Goal: Find specific page/section: Find specific page/section

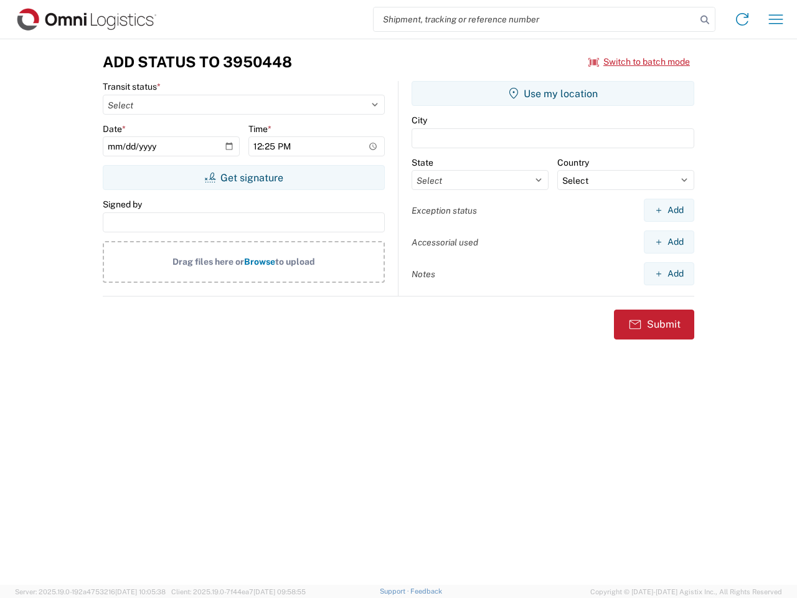
click at [535, 19] on input "search" at bounding box center [535, 19] width 323 height 24
click at [705, 20] on icon at bounding box center [704, 19] width 17 height 17
click at [742, 19] on icon at bounding box center [742, 19] width 20 height 20
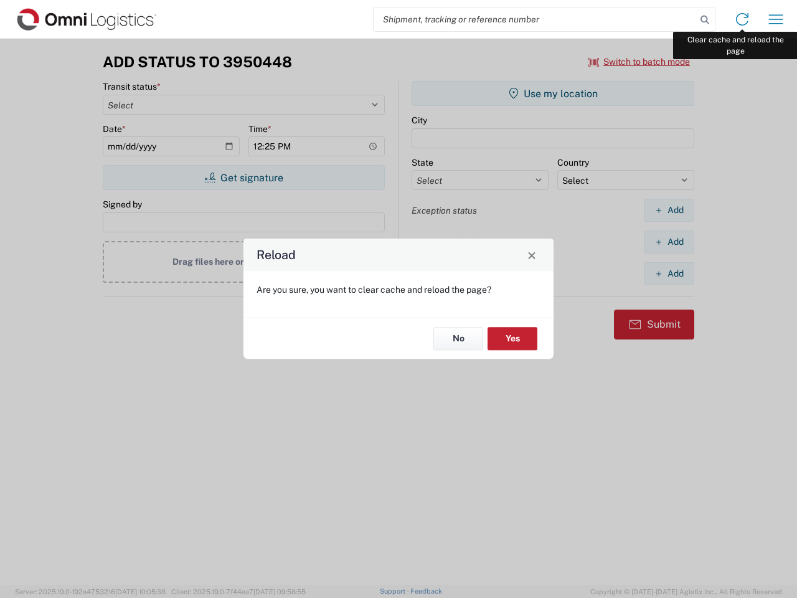
click at [776, 19] on div "Reload Are you sure, you want to clear cache and reload the page? No Yes" at bounding box center [398, 299] width 797 height 598
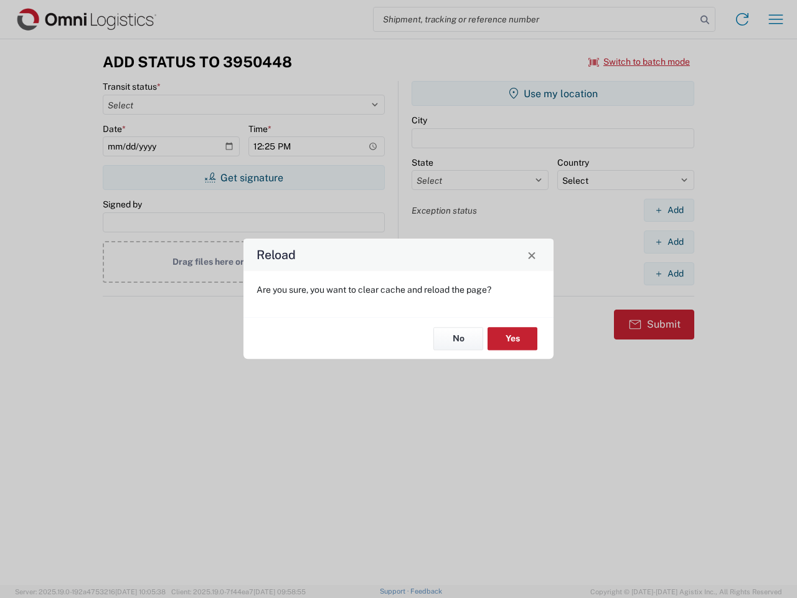
click at [640, 62] on div "Reload Are you sure, you want to clear cache and reload the page? No Yes" at bounding box center [398, 299] width 797 height 598
click at [243, 177] on div "Reload Are you sure, you want to clear cache and reload the page? No Yes" at bounding box center [398, 299] width 797 height 598
click at [553, 93] on div "Reload Are you sure, you want to clear cache and reload the page? No Yes" at bounding box center [398, 299] width 797 height 598
click at [669, 210] on div "Reload Are you sure, you want to clear cache and reload the page? No Yes" at bounding box center [398, 299] width 797 height 598
click at [669, 242] on div "Reload Are you sure, you want to clear cache and reload the page? No Yes" at bounding box center [398, 299] width 797 height 598
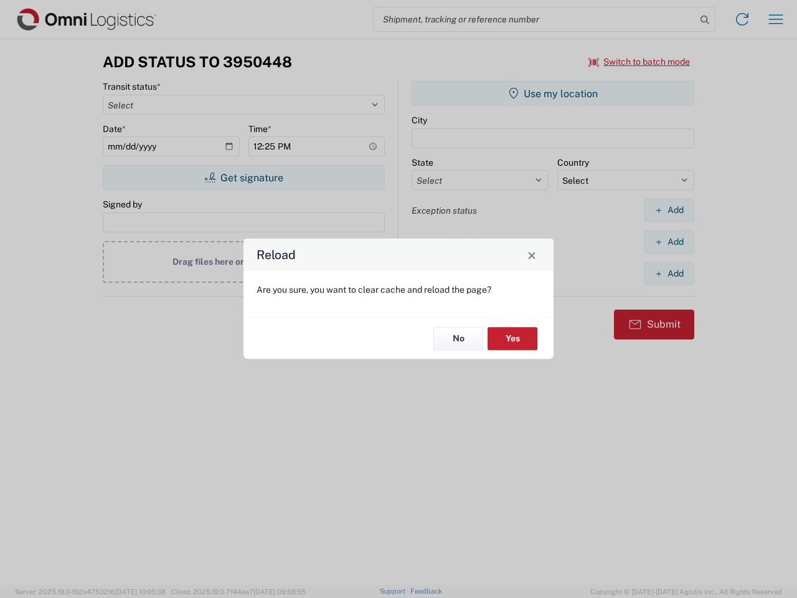
click at [669, 273] on div "Reload Are you sure, you want to clear cache and reload the page? No Yes" at bounding box center [398, 299] width 797 height 598
